Goal: Find specific page/section: Find specific page/section

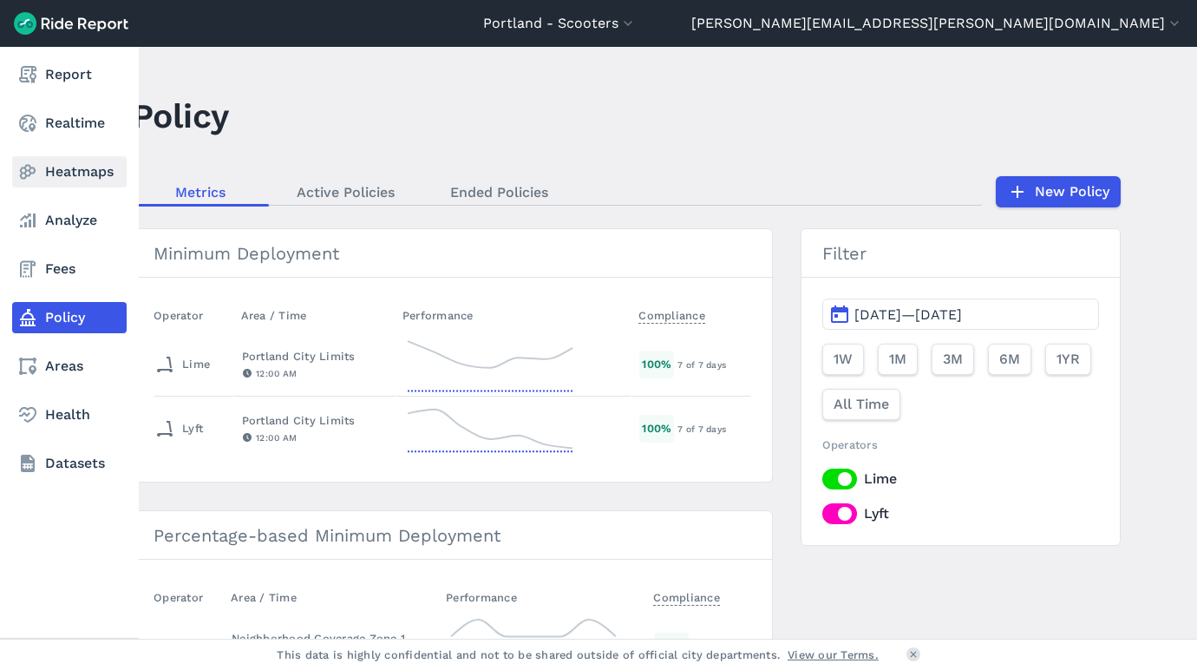
drag, startPoint x: 75, startPoint y: 160, endPoint x: 106, endPoint y: 169, distance: 31.6
click at [75, 160] on link "Heatmaps" at bounding box center [69, 171] width 115 height 31
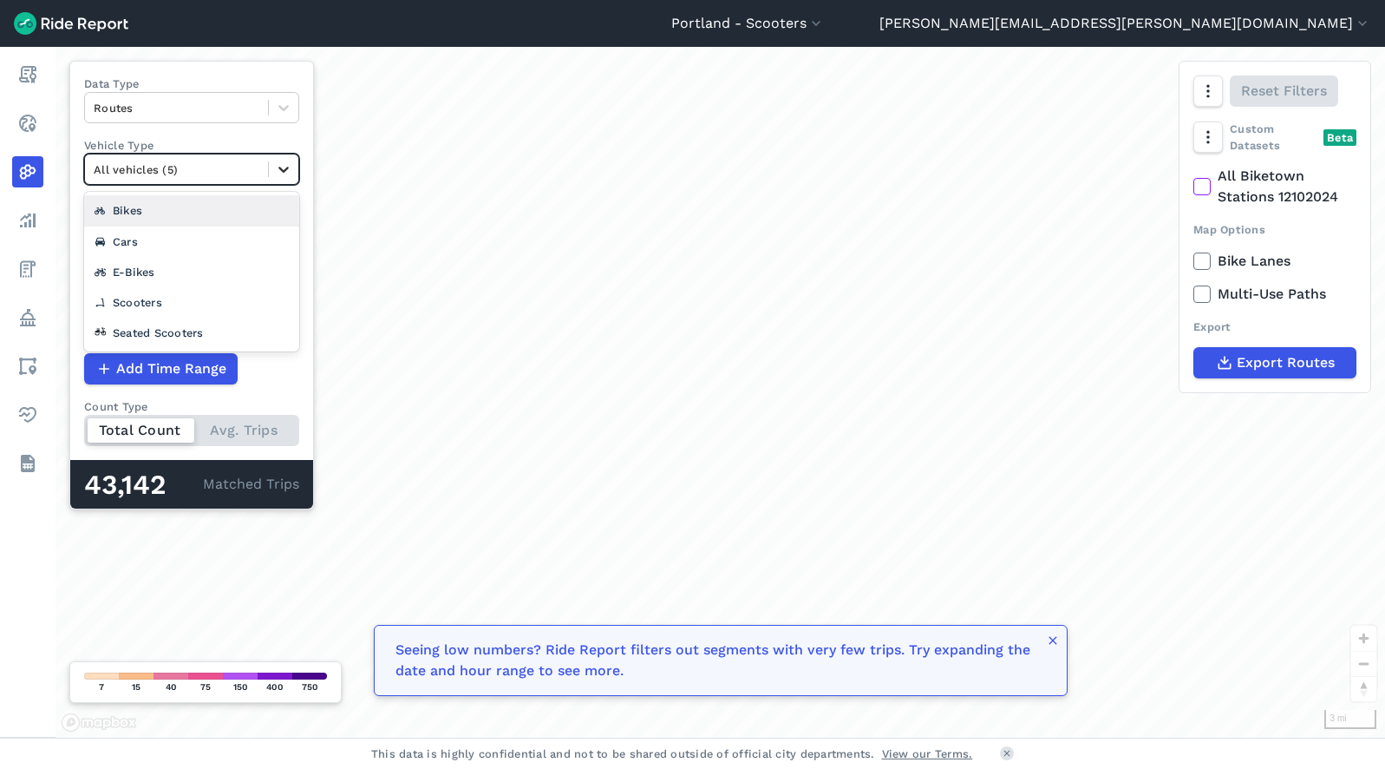
click at [291, 170] on icon at bounding box center [283, 168] width 17 height 17
click at [168, 219] on div "Bikes" at bounding box center [191, 210] width 215 height 30
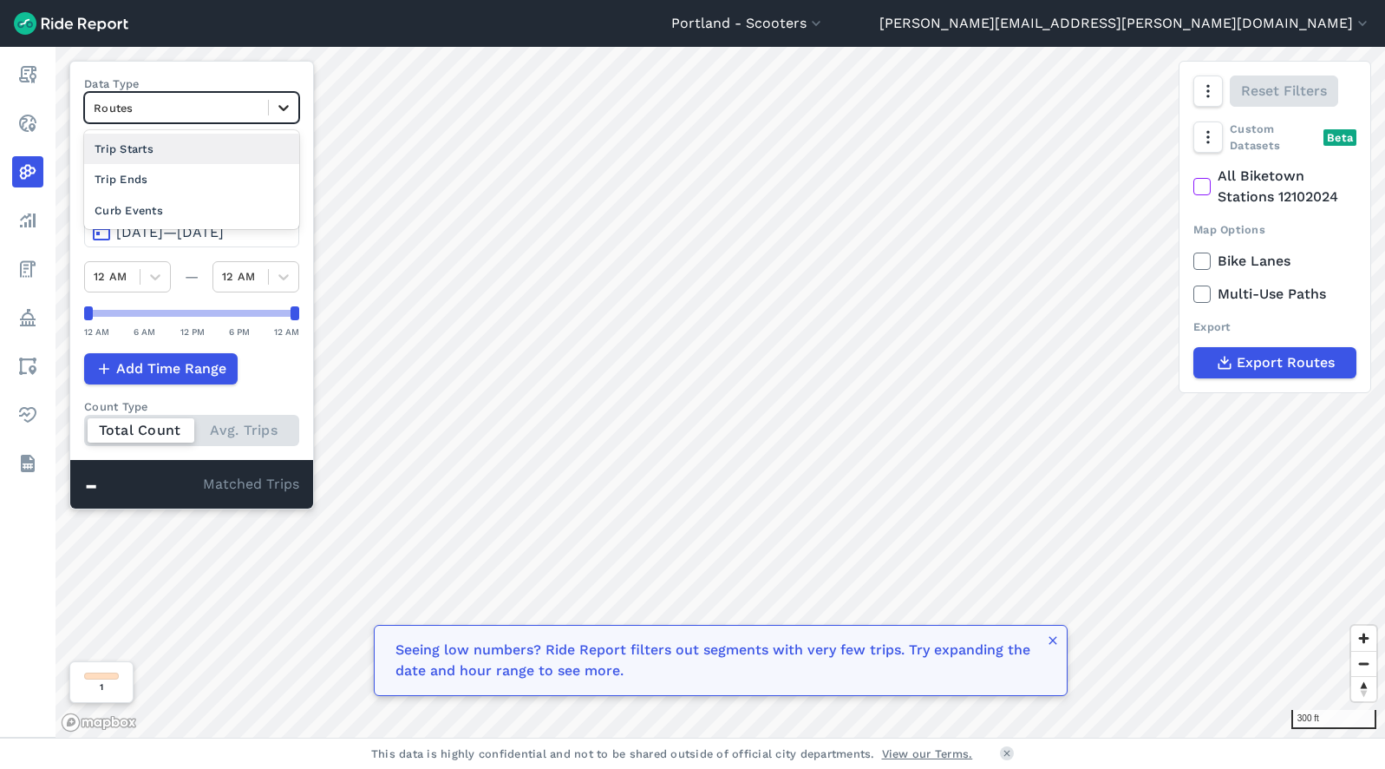
click at [274, 103] on div at bounding box center [283, 107] width 29 height 29
click at [181, 174] on div "Trip Ends" at bounding box center [191, 179] width 215 height 30
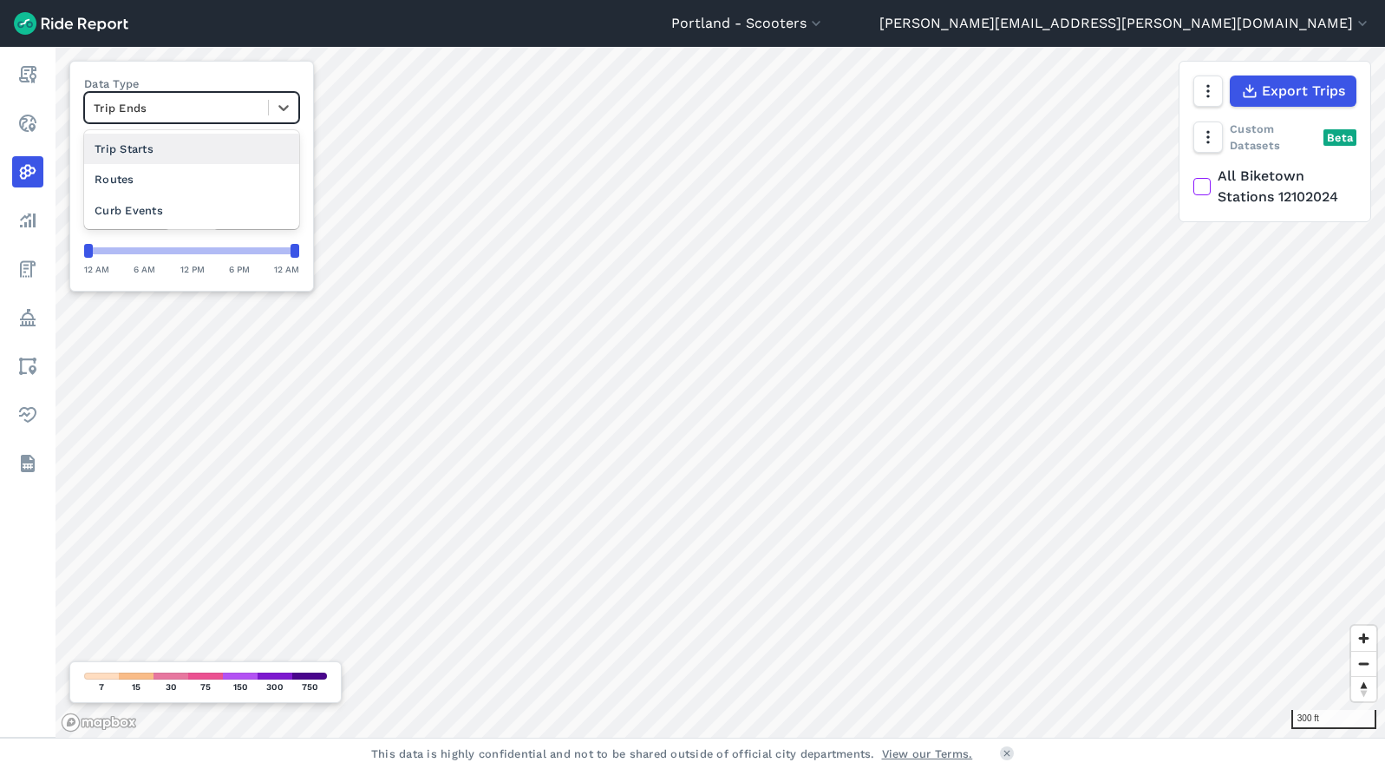
click at [265, 110] on div "Trip Ends" at bounding box center [176, 108] width 183 height 27
click at [172, 180] on div "Routes" at bounding box center [191, 179] width 215 height 30
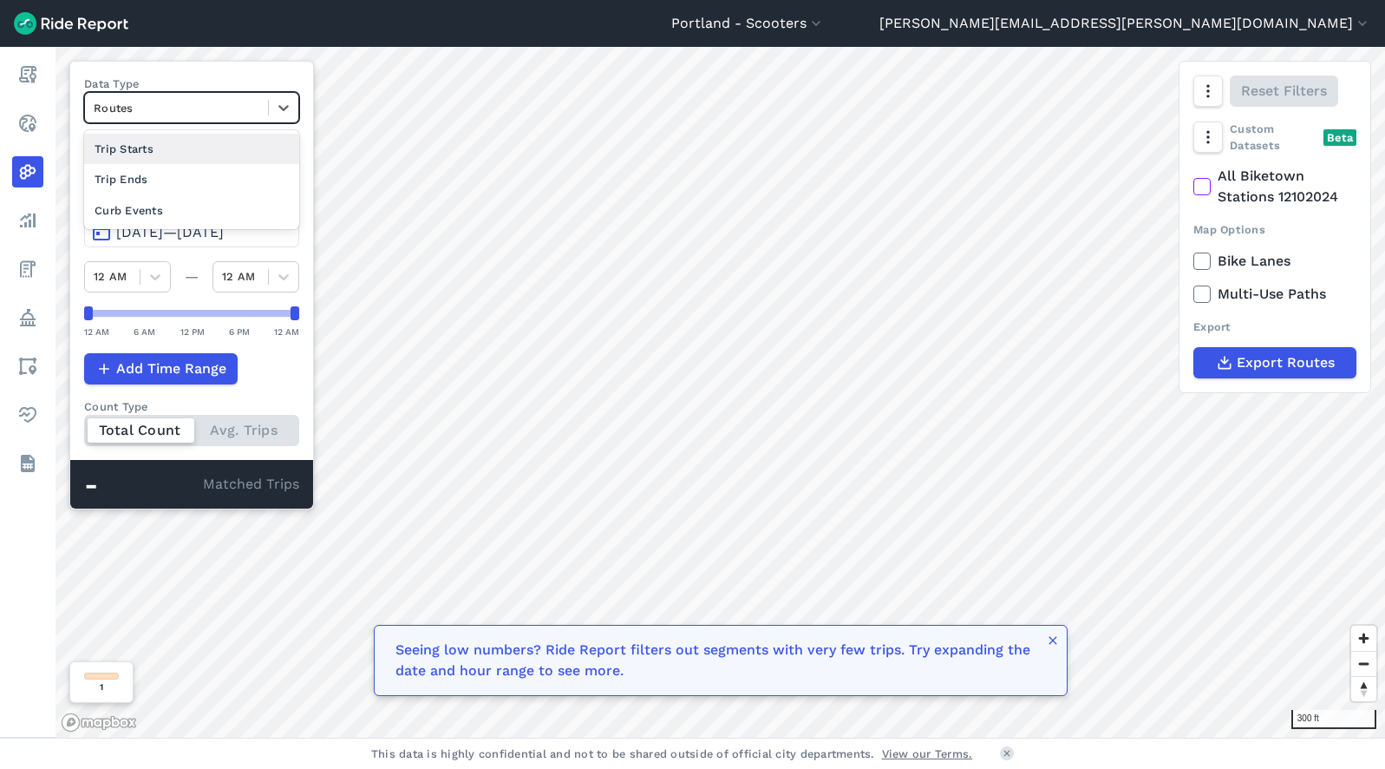
click at [264, 95] on div "Routes" at bounding box center [176, 108] width 183 height 27
click at [206, 206] on div "Curb Events" at bounding box center [191, 210] width 215 height 30
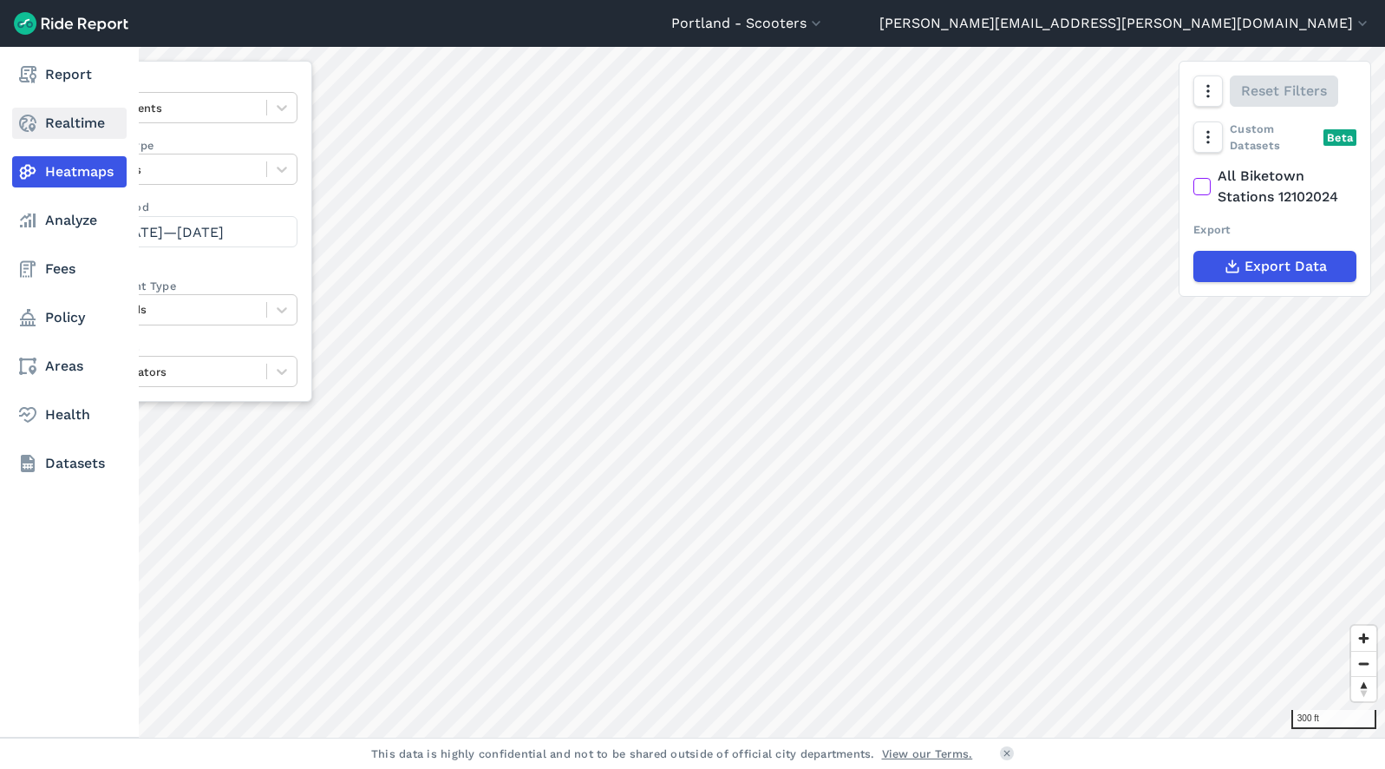
click at [56, 126] on link "Realtime" at bounding box center [69, 123] width 115 height 31
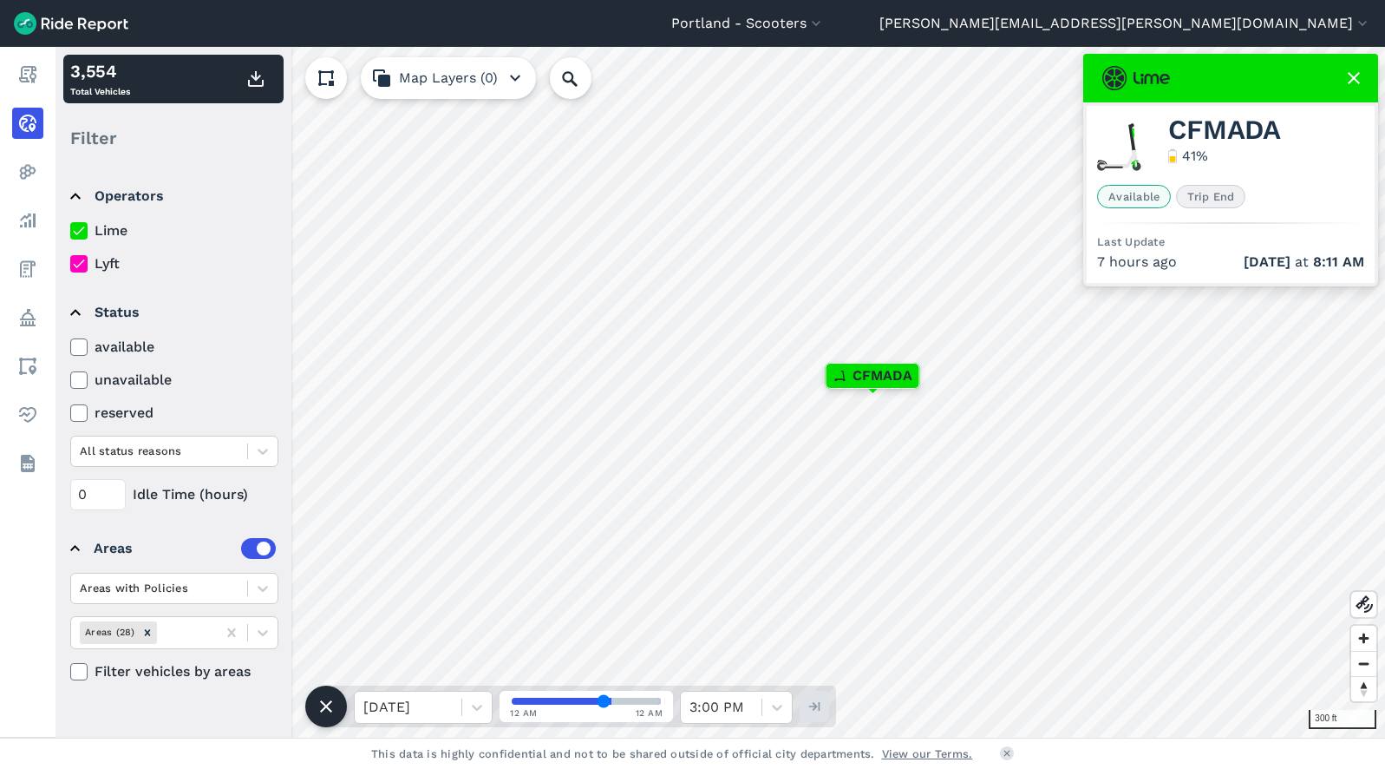
click at [1163, 83] on icon at bounding box center [1354, 78] width 21 height 21
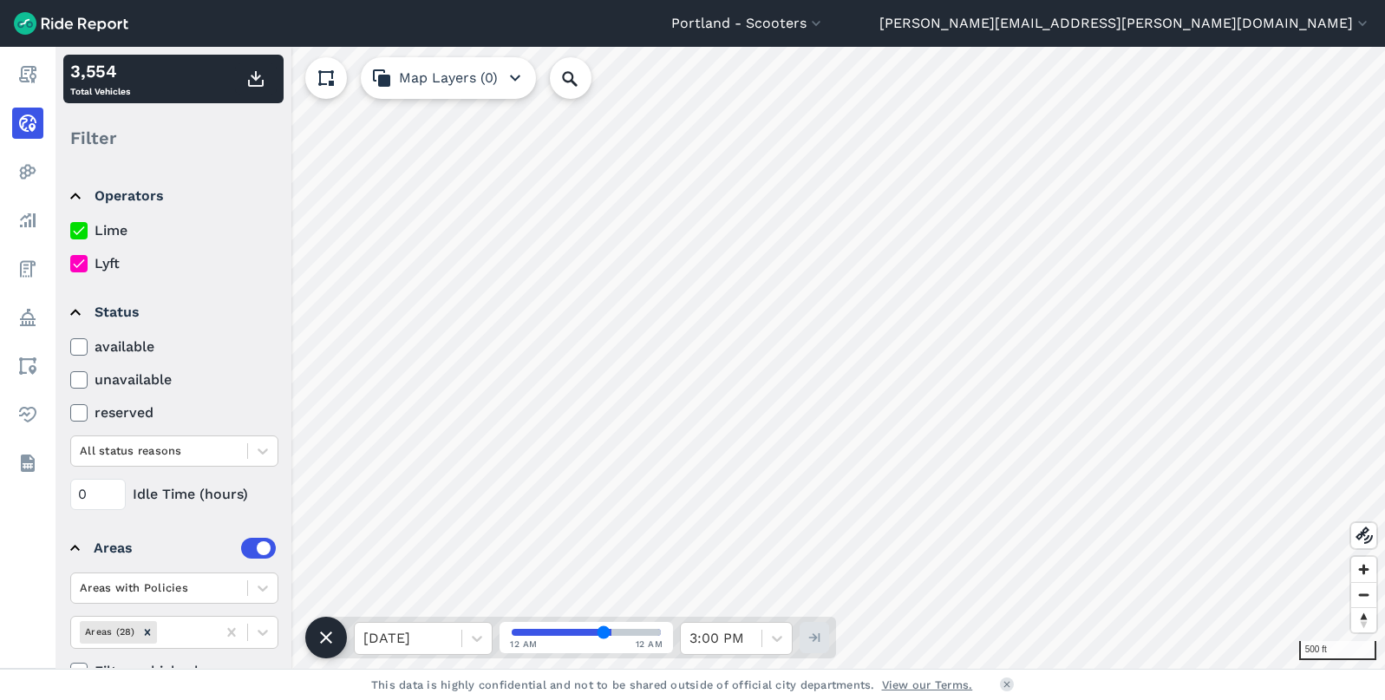
click at [95, 269] on label "Lyft" at bounding box center [174, 263] width 208 height 21
click at [70, 265] on input "Lyft" at bounding box center [70, 258] width 0 height 11
click at [79, 233] on icon at bounding box center [79, 230] width 16 height 17
click at [70, 232] on input "Lime" at bounding box center [70, 225] width 0 height 11
